Goal: Task Accomplishment & Management: Use online tool/utility

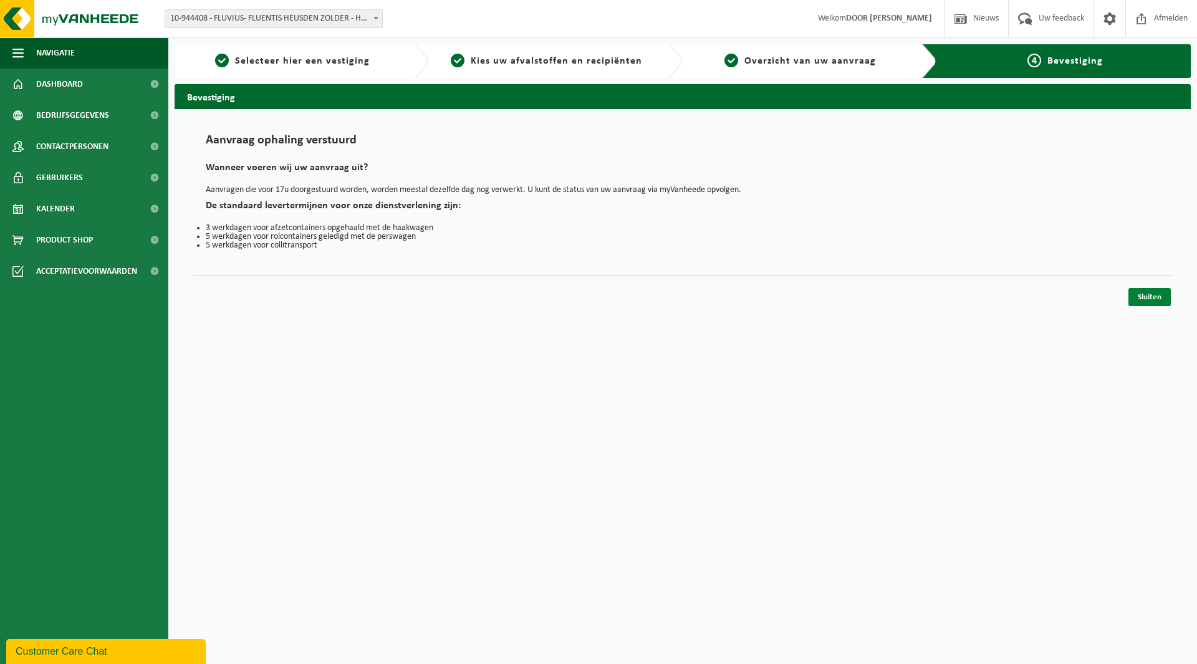
click at [1133, 298] on link "Sluiten" at bounding box center [1150, 297] width 42 height 18
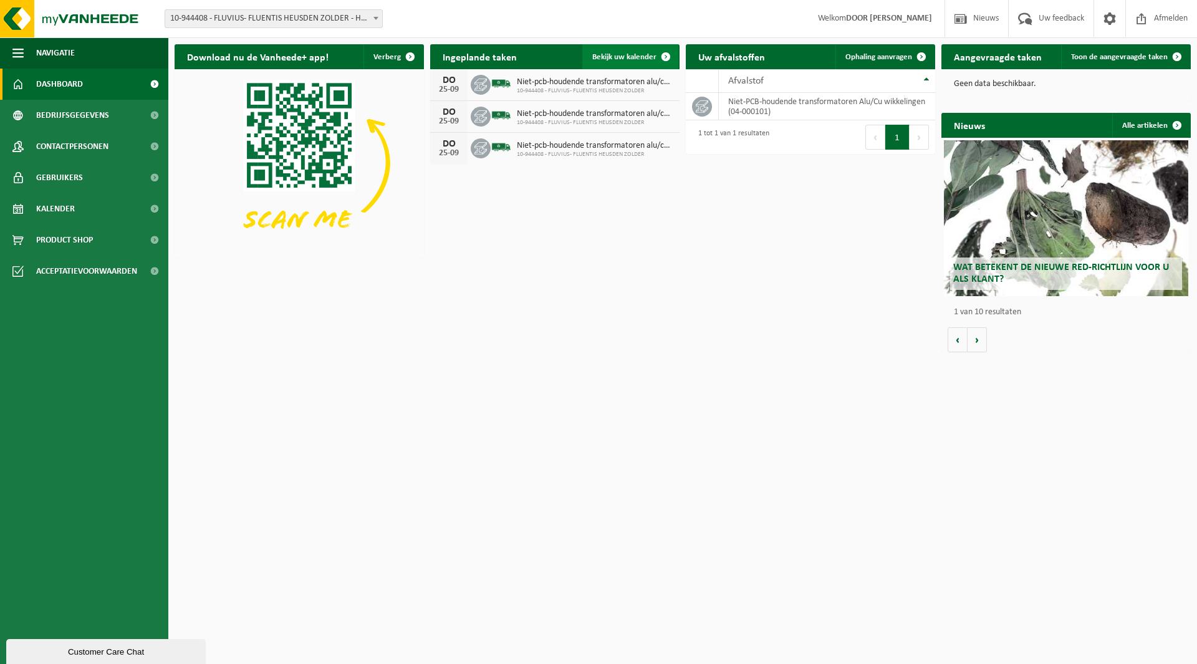
click at [642, 53] on span "Bekijk uw kalender" at bounding box center [625, 57] width 64 height 8
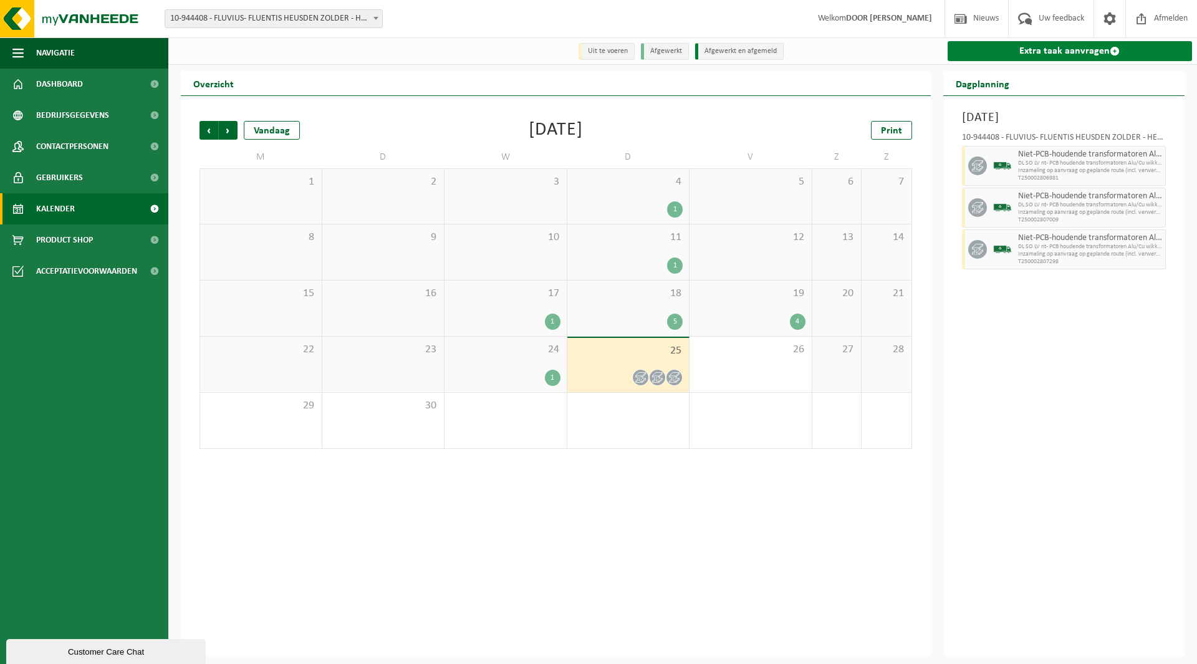
click at [1045, 56] on link "Extra taak aanvragen" at bounding box center [1070, 51] width 245 height 20
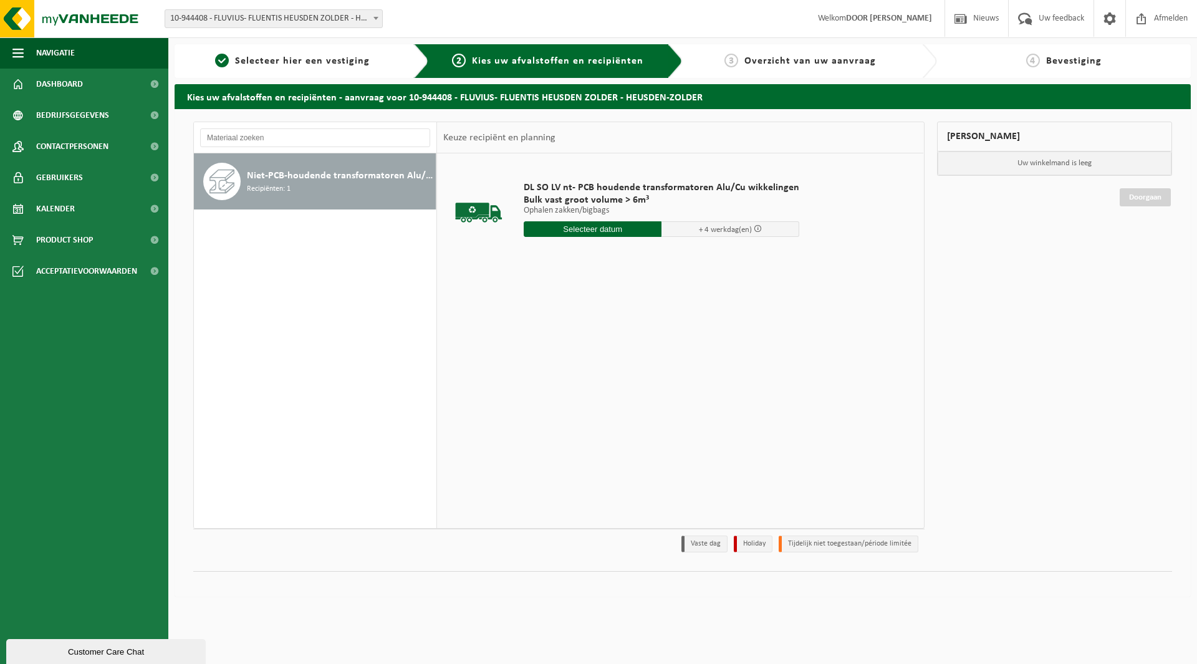
click at [587, 226] on input "text" at bounding box center [593, 229] width 138 height 16
click at [615, 359] on div "26" at bounding box center [623, 360] width 22 height 20
type input "Van 2025-09-26"
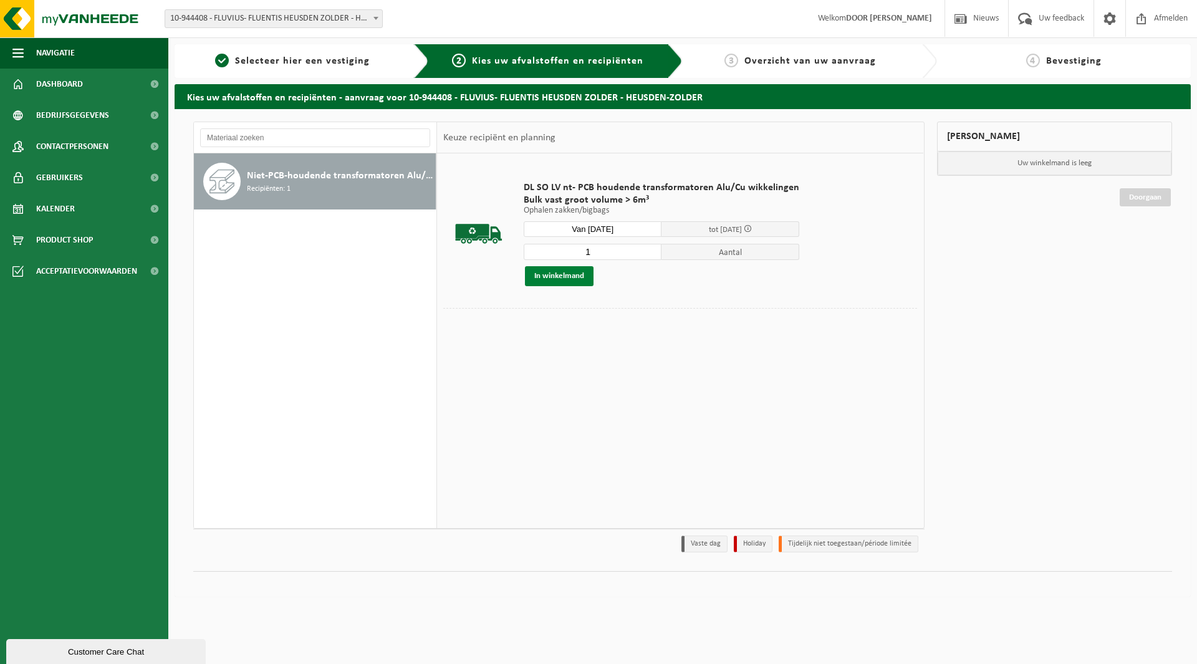
click at [578, 277] on button "In winkelmand" at bounding box center [559, 276] width 69 height 20
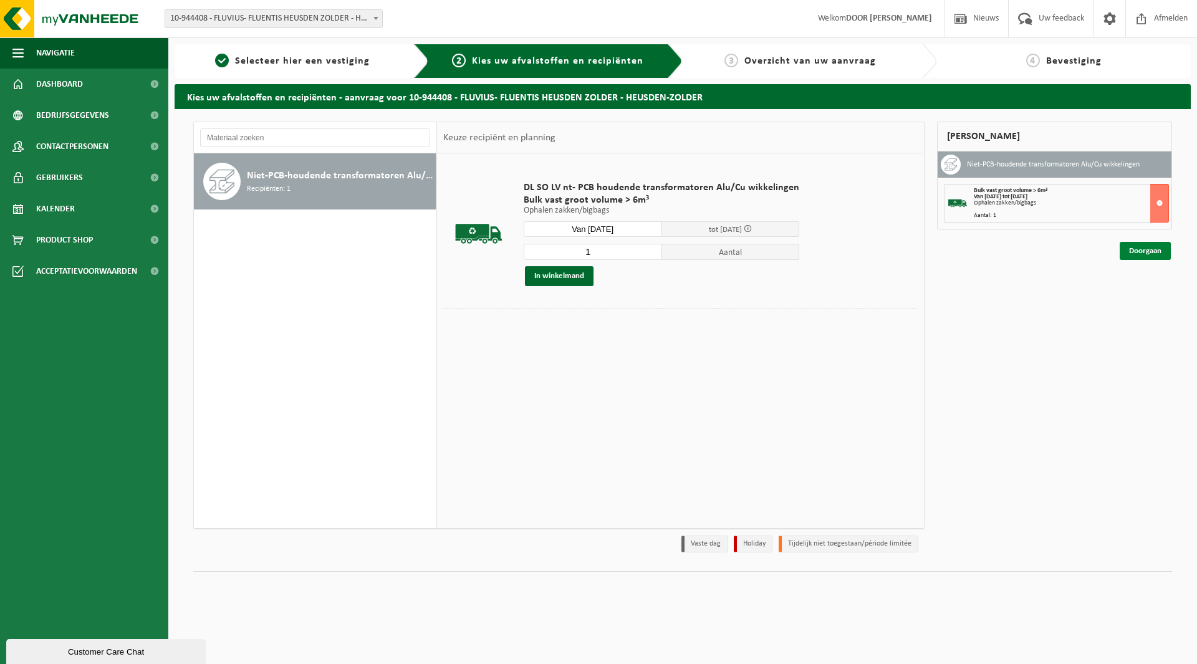
click at [1136, 253] on link "Doorgaan" at bounding box center [1145, 251] width 51 height 18
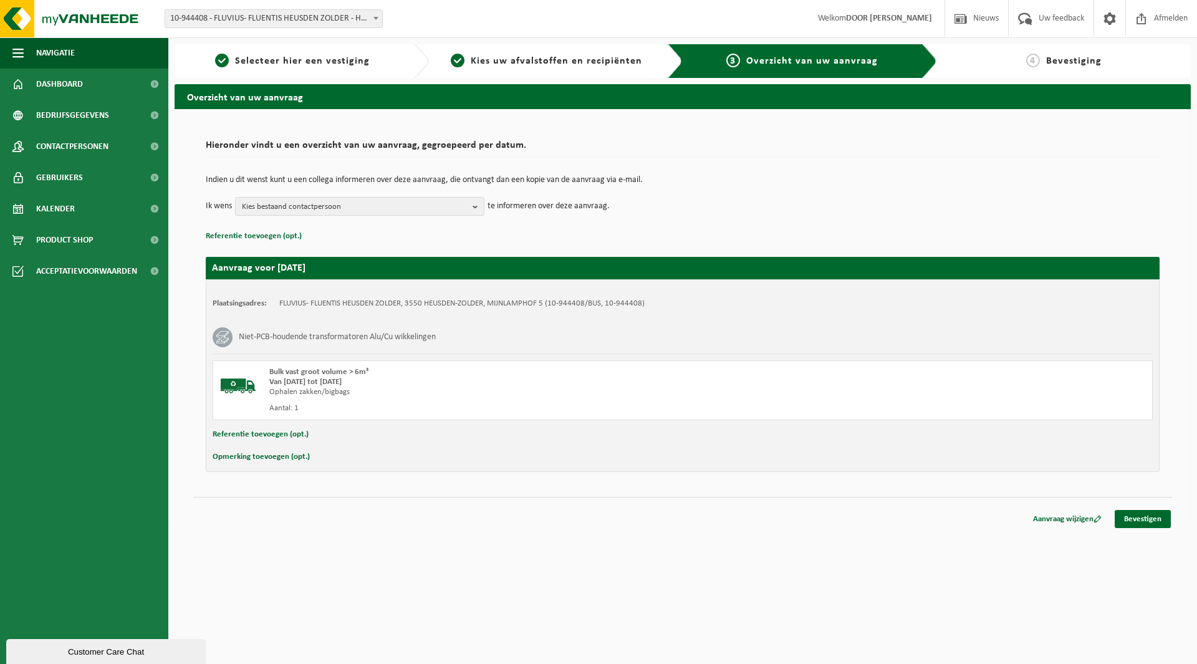
click at [272, 436] on button "Referentie toevoegen (opt.)" at bounding box center [261, 435] width 96 height 16
click at [321, 431] on input "text" at bounding box center [707, 436] width 867 height 19
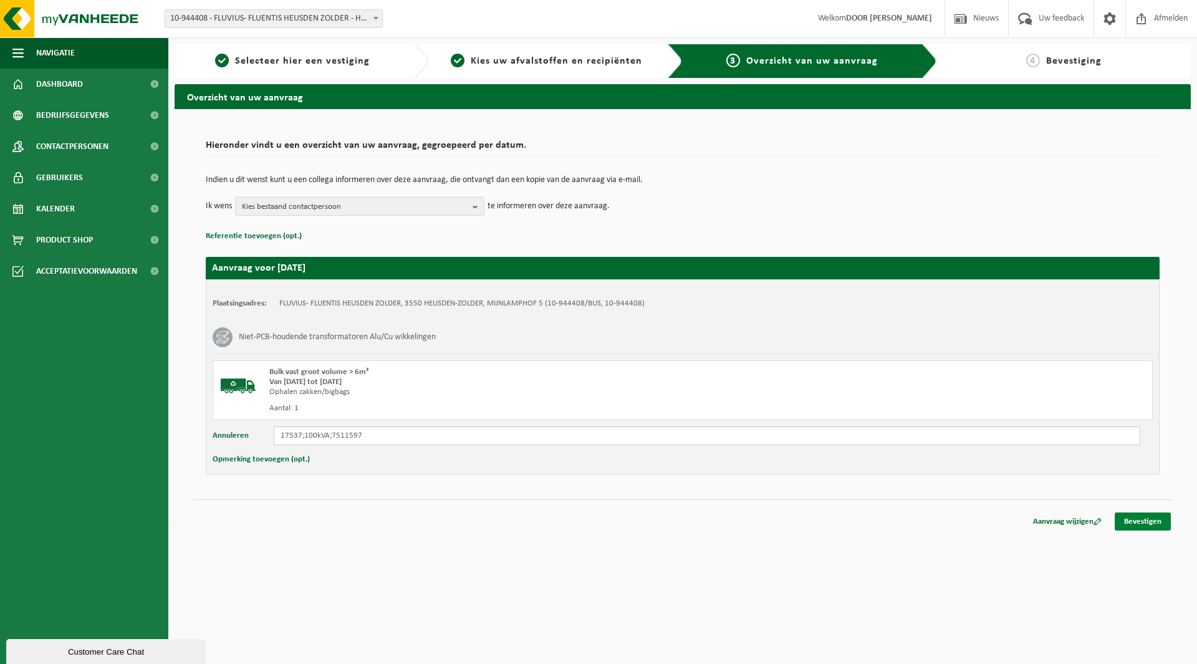
type input "17537;100kVA;7511597"
click at [1162, 527] on link "Bevestigen" at bounding box center [1143, 522] width 56 height 18
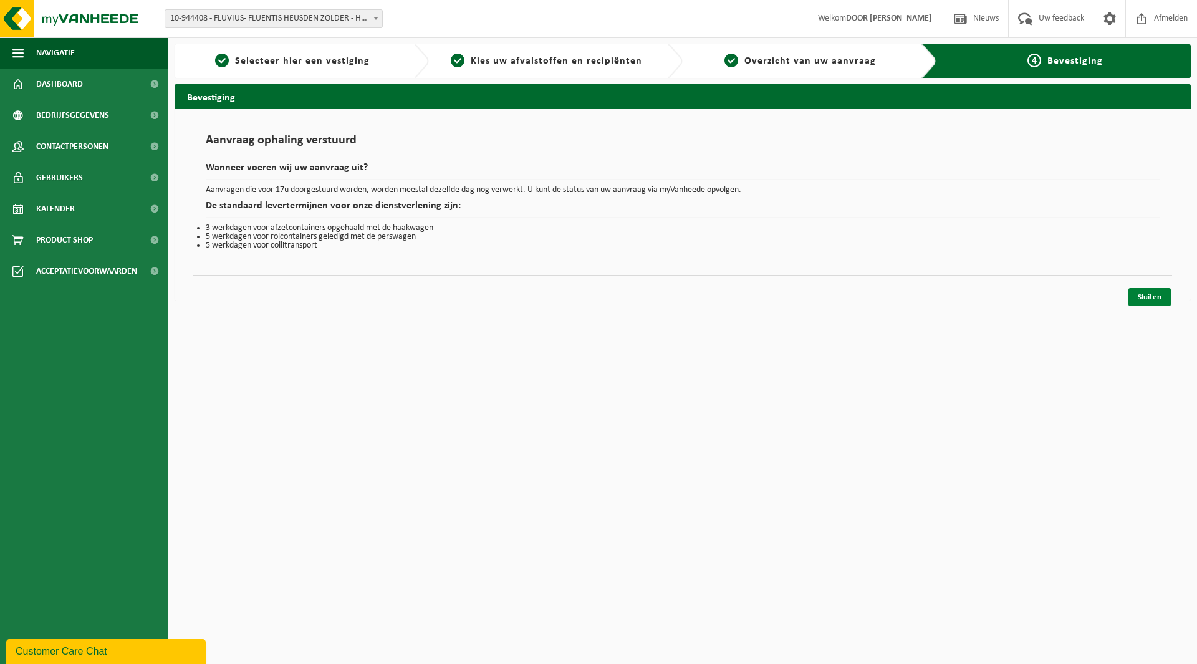
click at [1162, 293] on link "Sluiten" at bounding box center [1150, 297] width 42 height 18
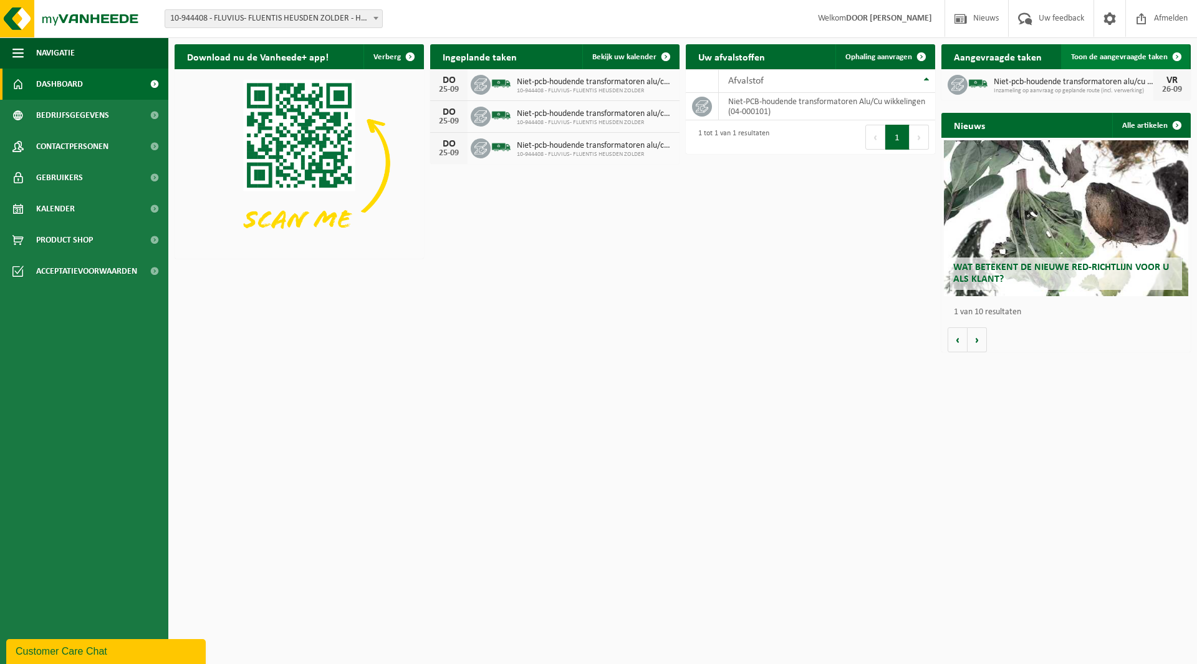
click at [1086, 57] on span "Toon de aangevraagde taken" at bounding box center [1120, 57] width 97 height 8
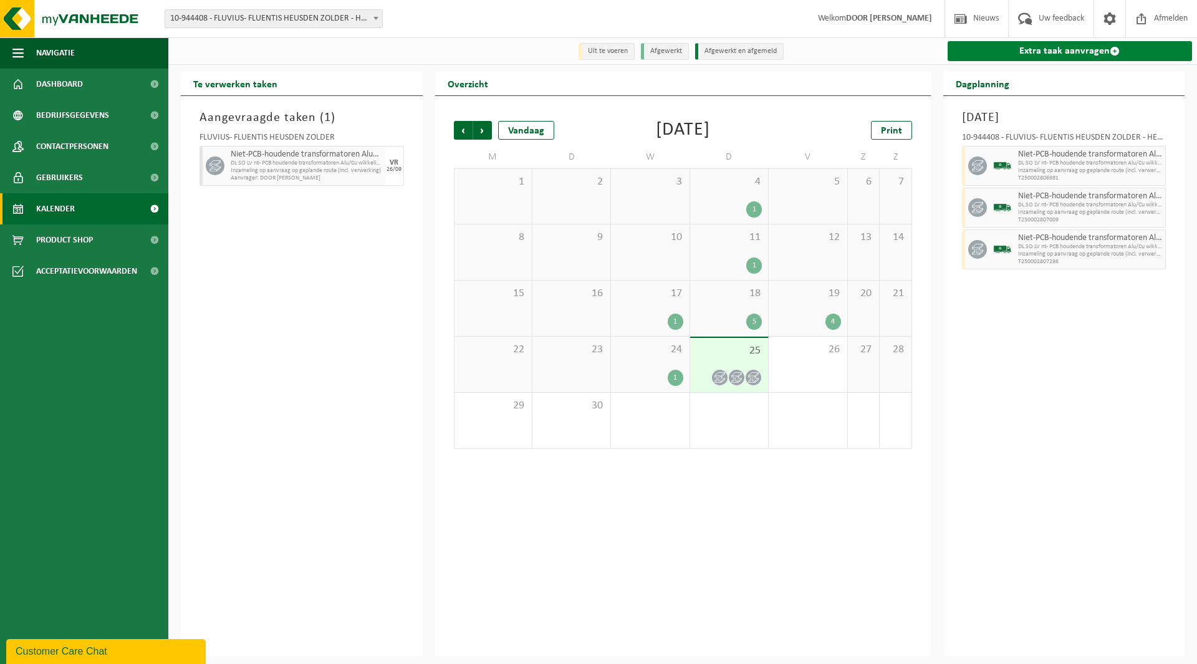
click at [1012, 61] on link "Extra taak aanvragen" at bounding box center [1070, 51] width 245 height 20
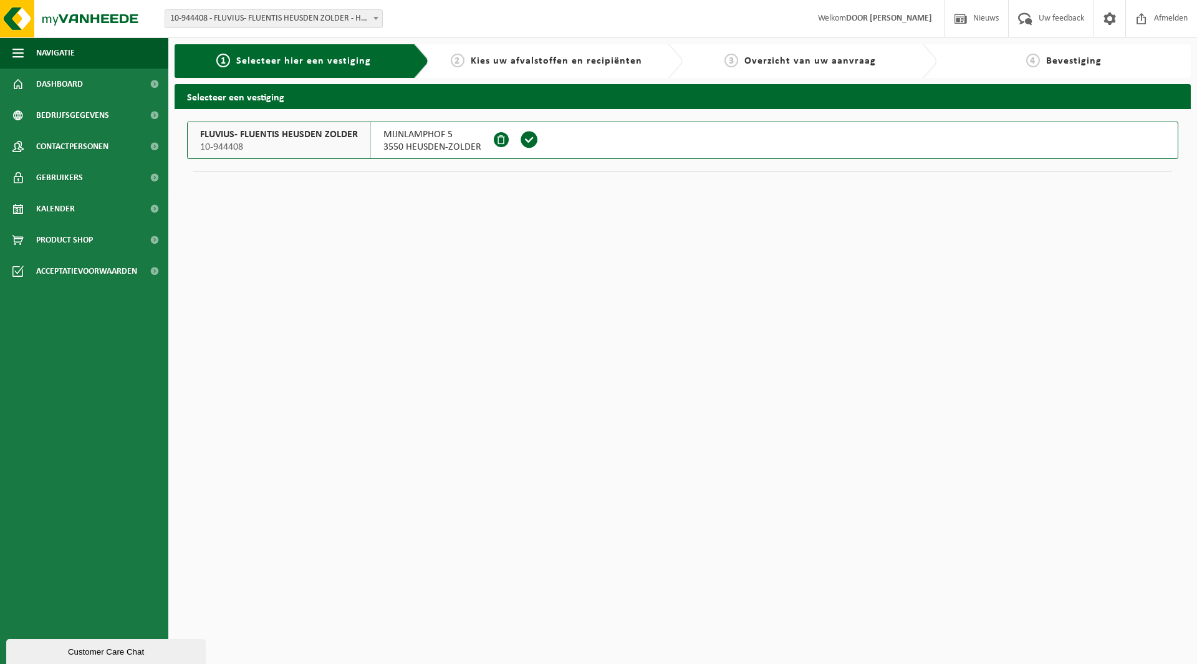
click at [531, 144] on span at bounding box center [529, 139] width 19 height 19
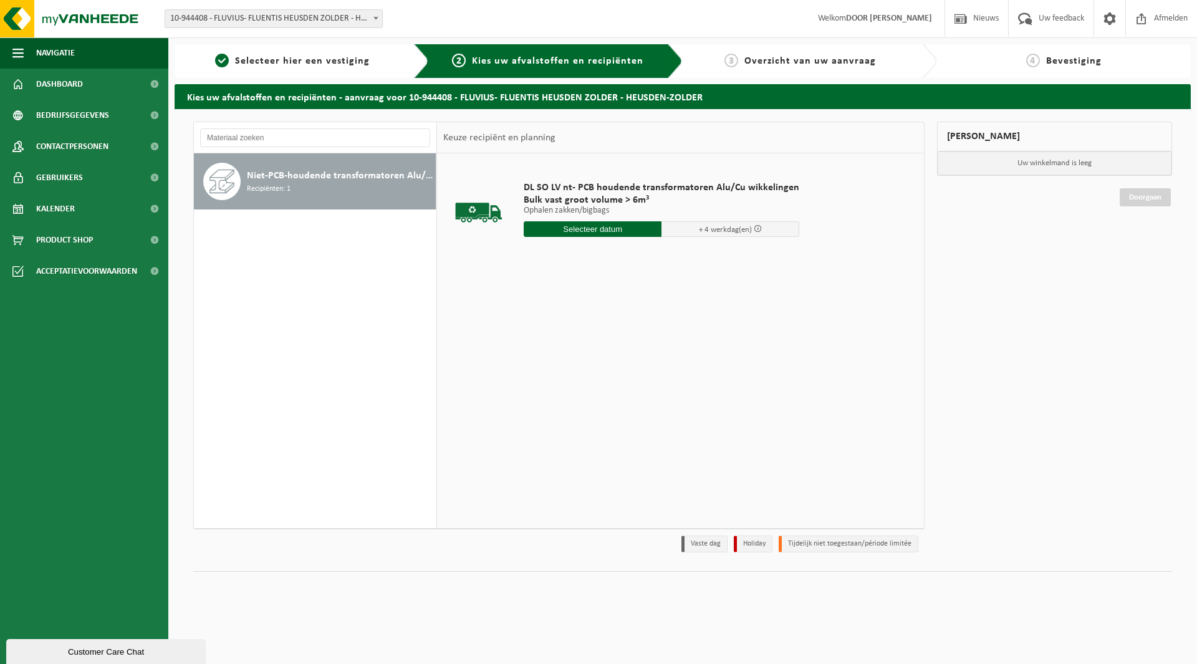
click at [602, 226] on input "text" at bounding box center [593, 229] width 138 height 16
click at [621, 362] on div "26" at bounding box center [623, 360] width 22 height 20
type input "Van [DATE]"
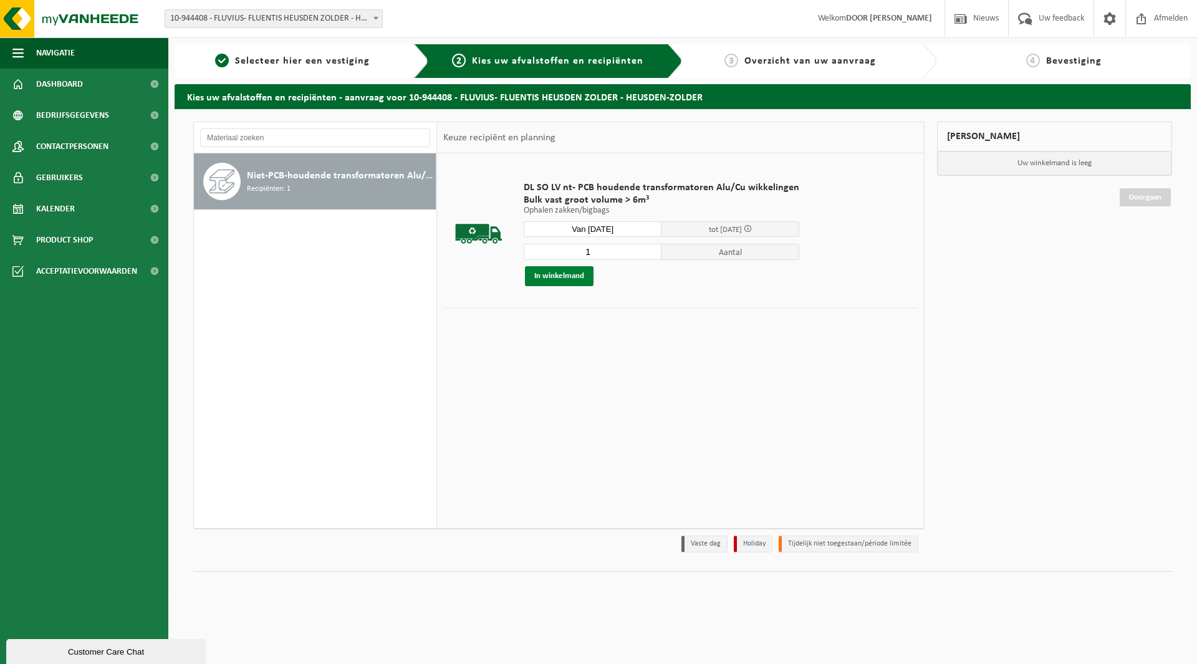
click at [580, 283] on button "In winkelmand" at bounding box center [559, 276] width 69 height 20
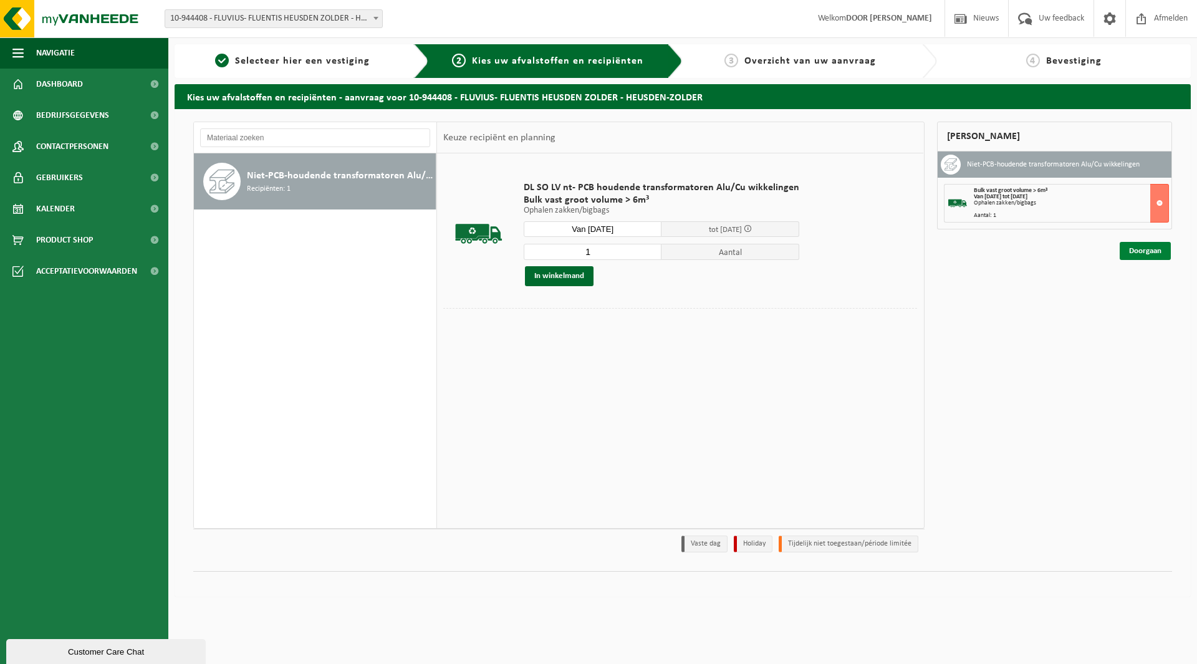
click at [1135, 244] on link "Doorgaan" at bounding box center [1145, 251] width 51 height 18
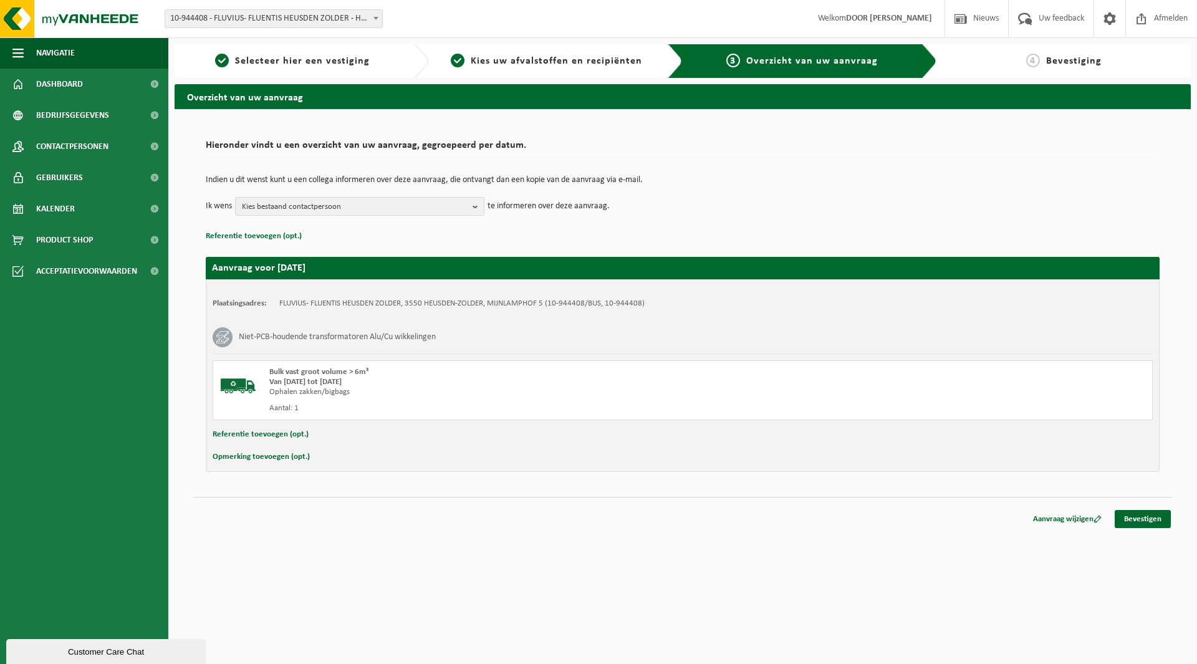
click at [276, 437] on button "Referentie toevoegen (opt.)" at bounding box center [261, 435] width 96 height 16
click at [375, 440] on input "text" at bounding box center [707, 436] width 867 height 19
type input "559077;160kVA;53/1EG25564-11"
click at [410, 459] on div "Opmerking toevoegen (opt.)" at bounding box center [683, 460] width 941 height 16
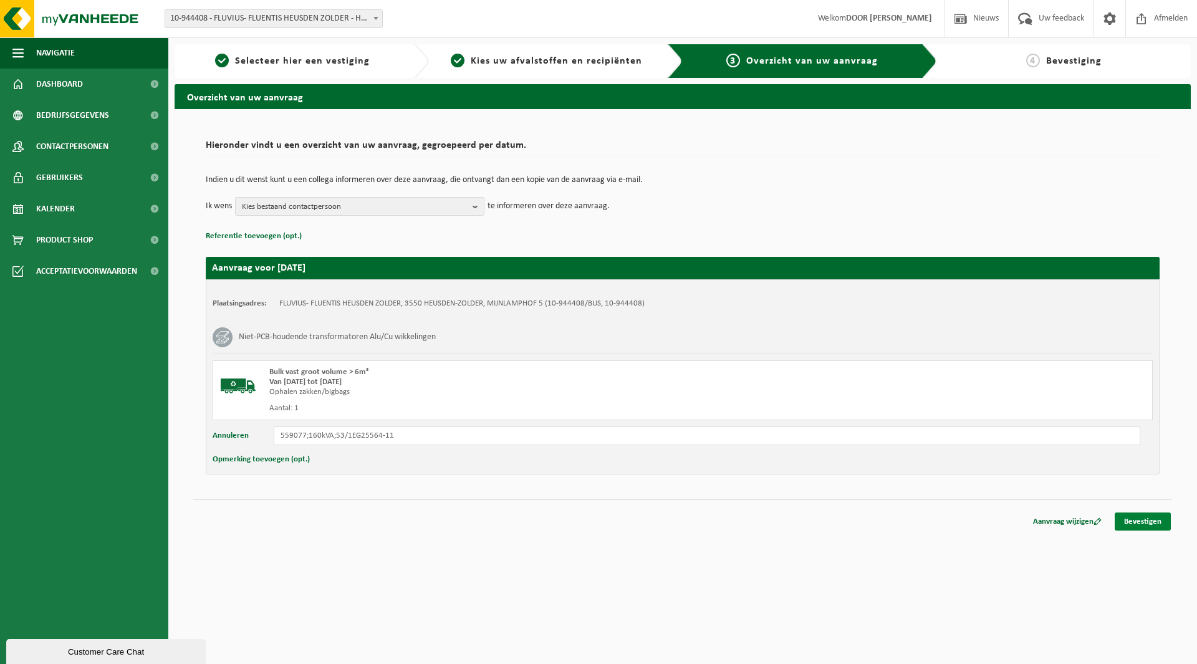
click at [1162, 521] on link "Bevestigen" at bounding box center [1143, 522] width 56 height 18
